Goal: Browse casually: Explore the website without a specific task or goal

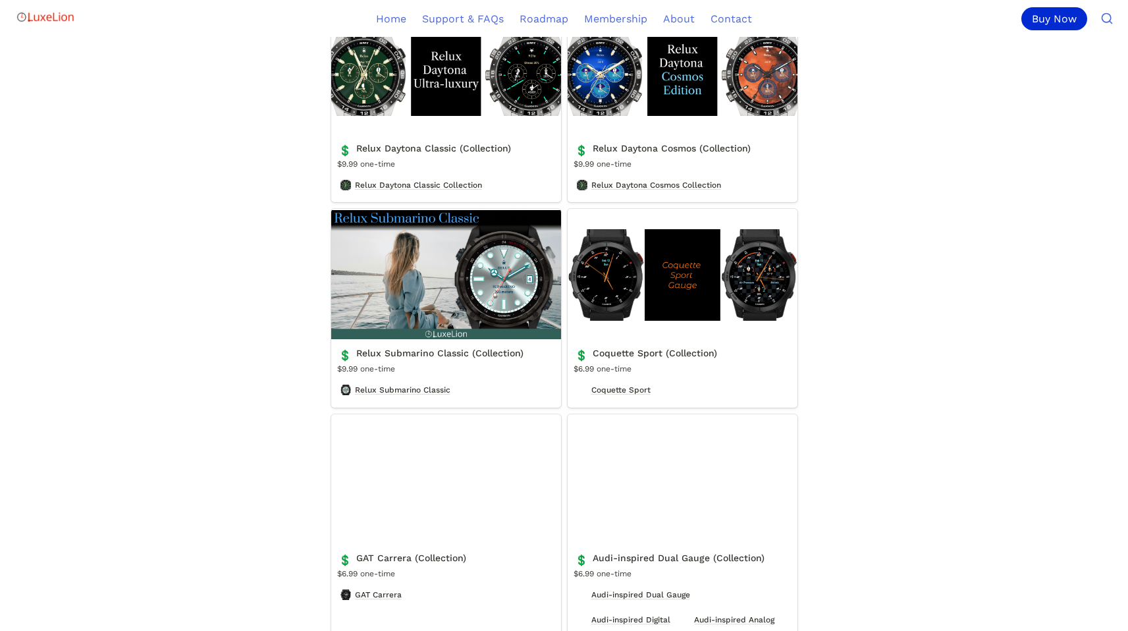
scroll to position [2670, 0]
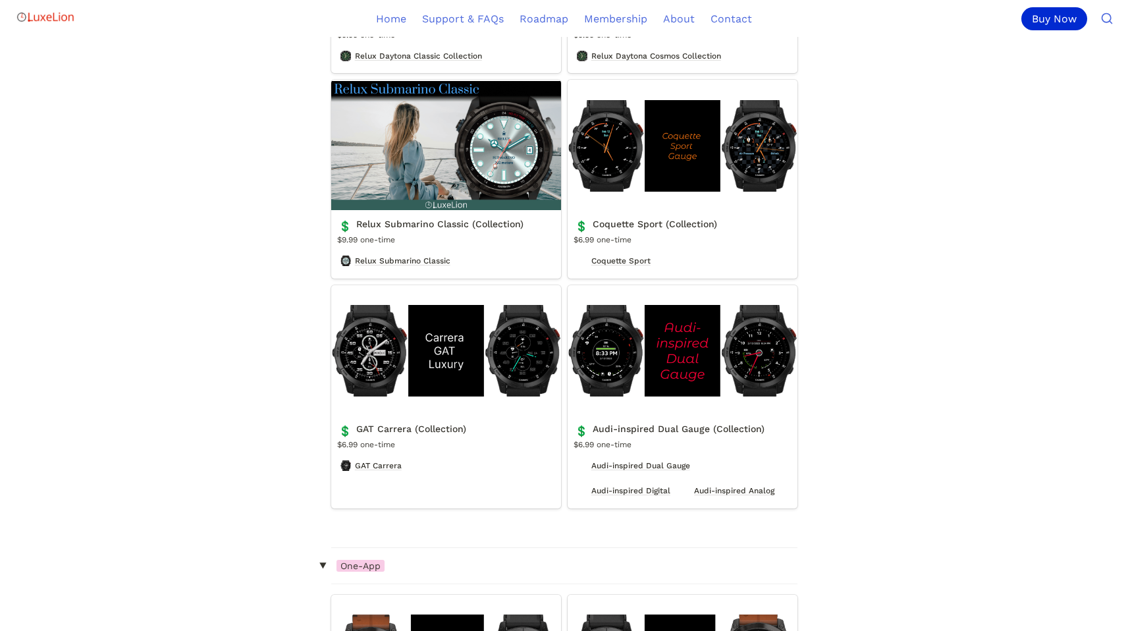
click at [381, 374] on link "GAT Carrera (Collection)" at bounding box center [446, 396] width 230 height 223
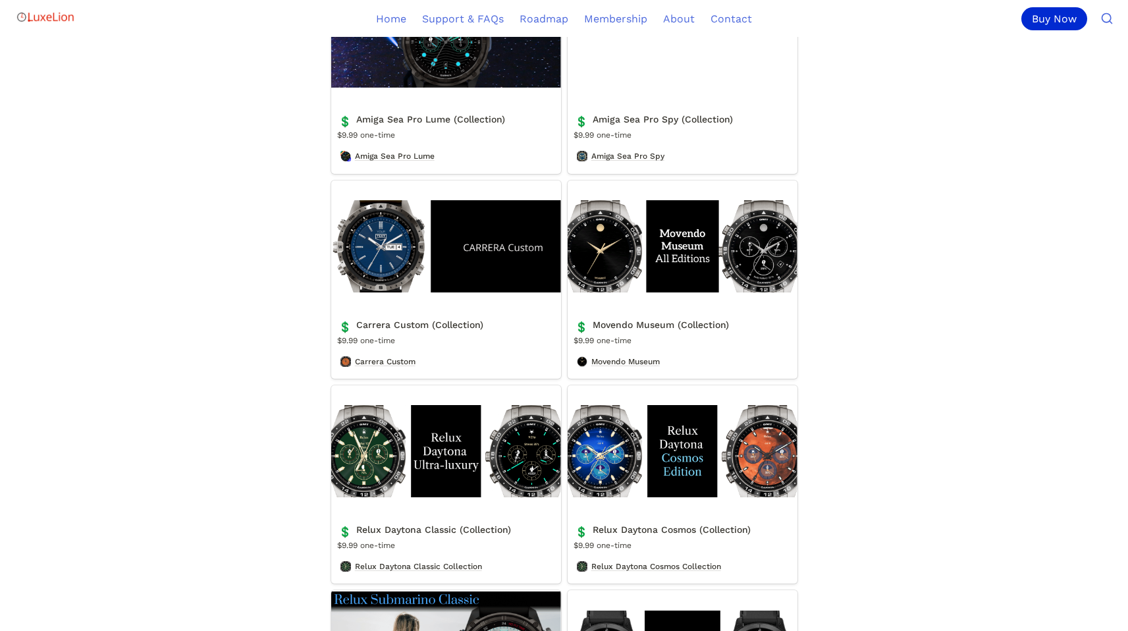
scroll to position [2151, 0]
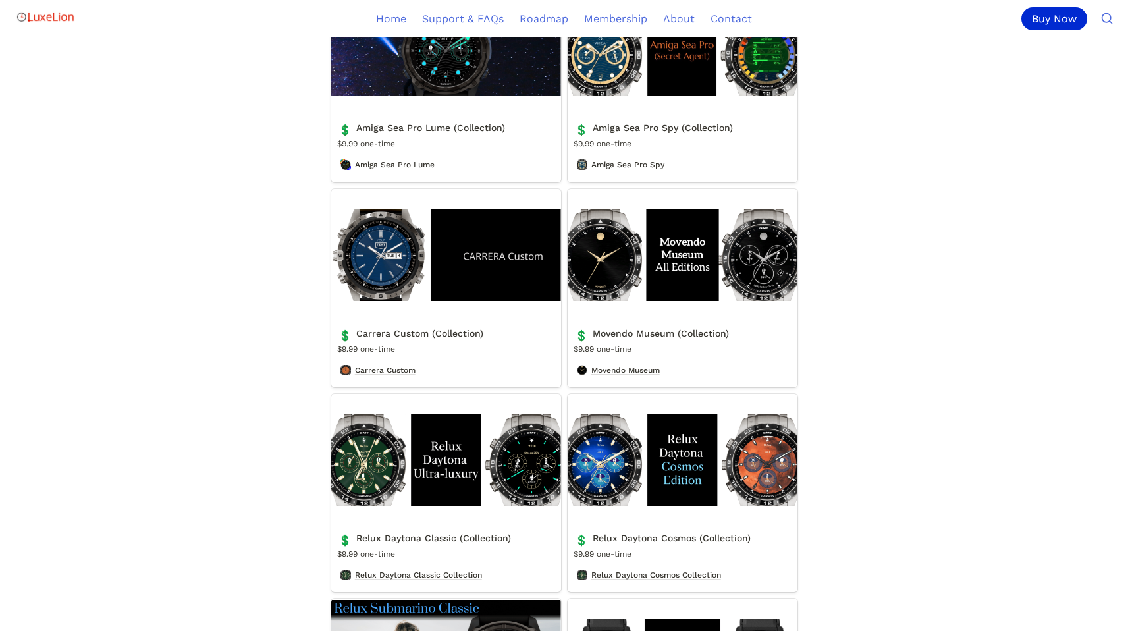
click at [393, 275] on link "Carrera Custom (Collection)" at bounding box center [446, 288] width 230 height 198
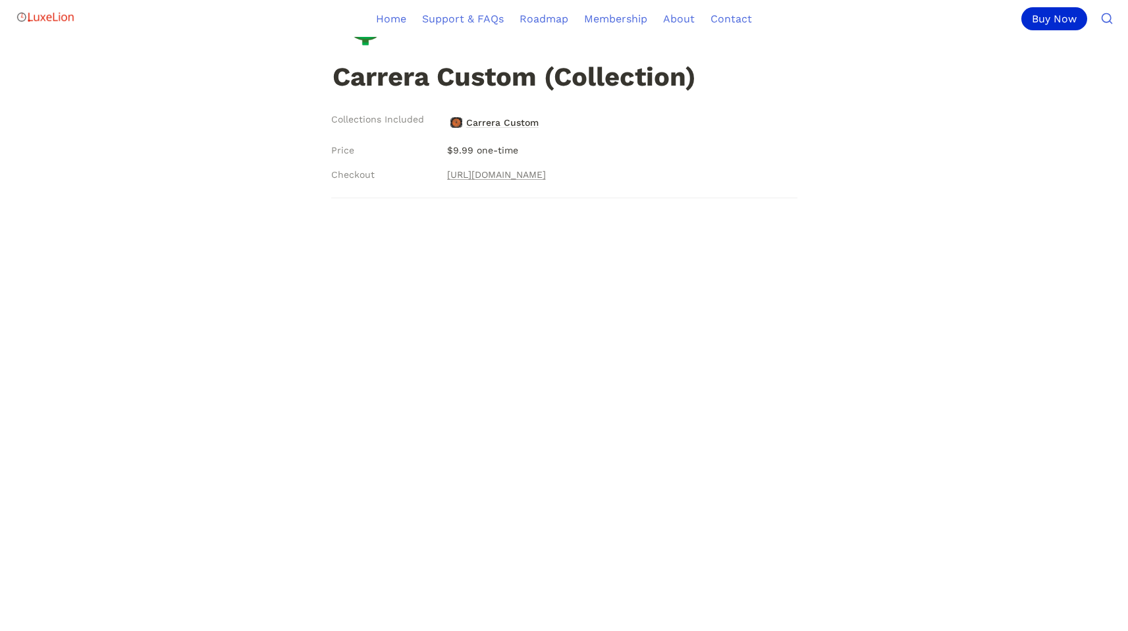
scroll to position [256, 0]
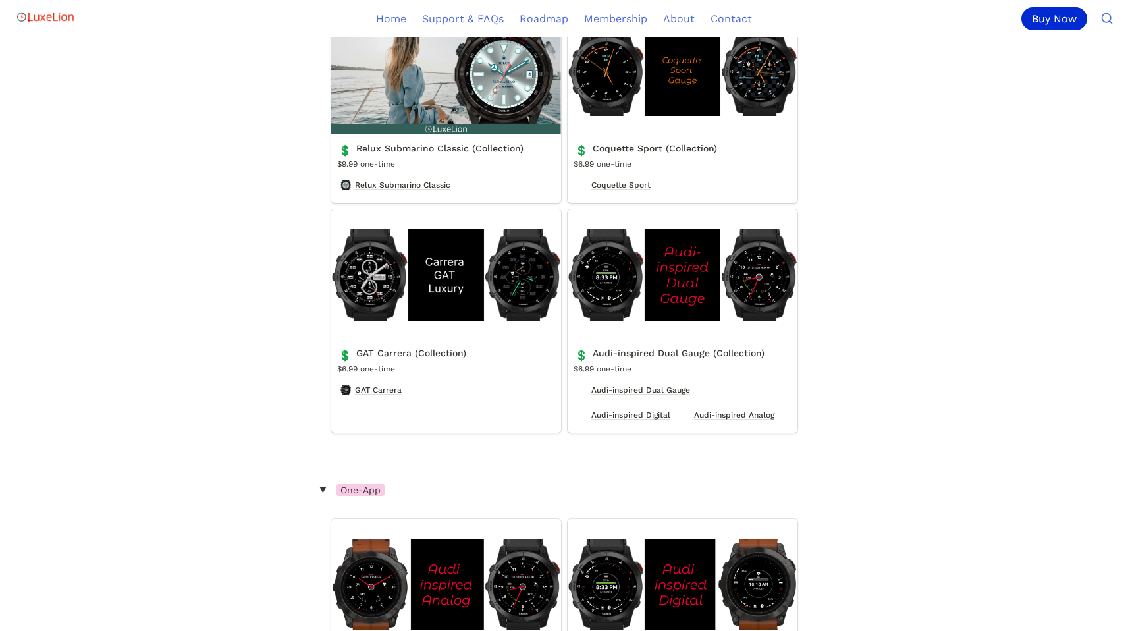
scroll to position [2621, 0]
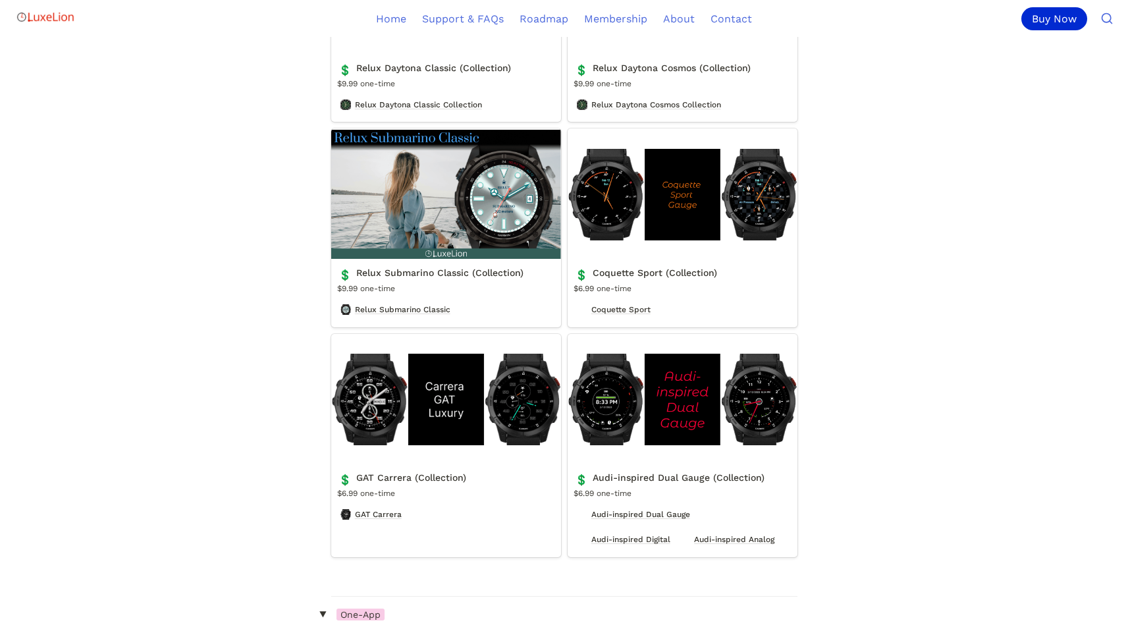
click at [474, 215] on link "Relux Submarino Classic (Collection)" at bounding box center [446, 227] width 230 height 198
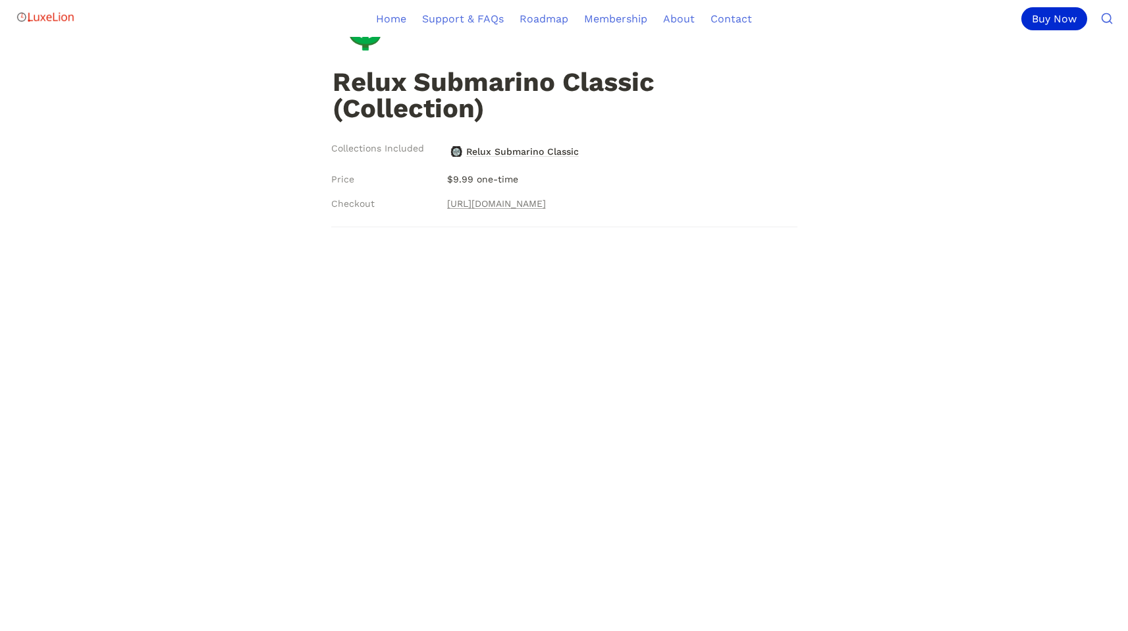
scroll to position [132, 0]
